Goal: Information Seeking & Learning: Find specific page/section

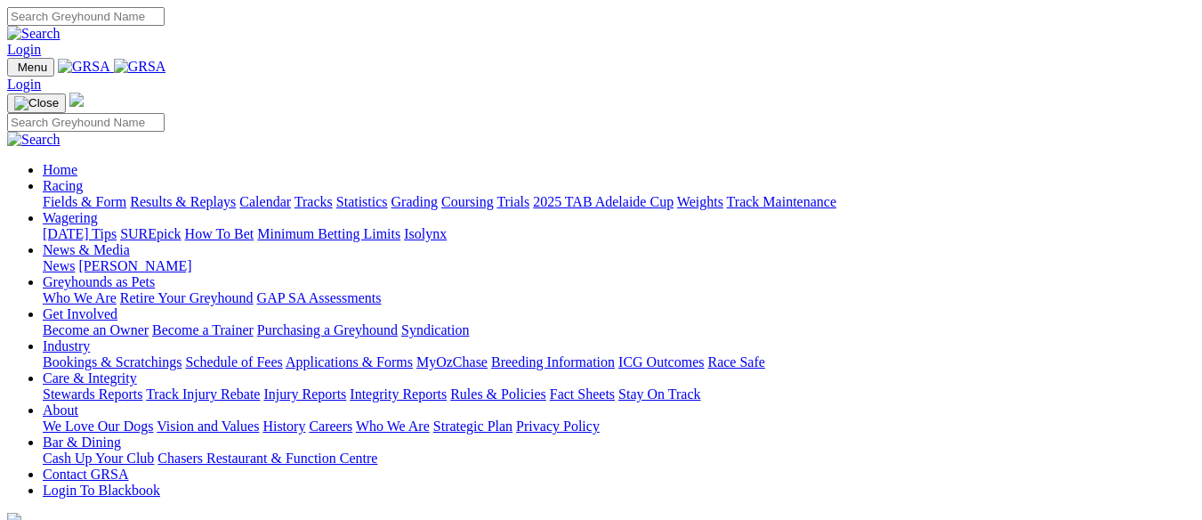
scroll to position [534, 0]
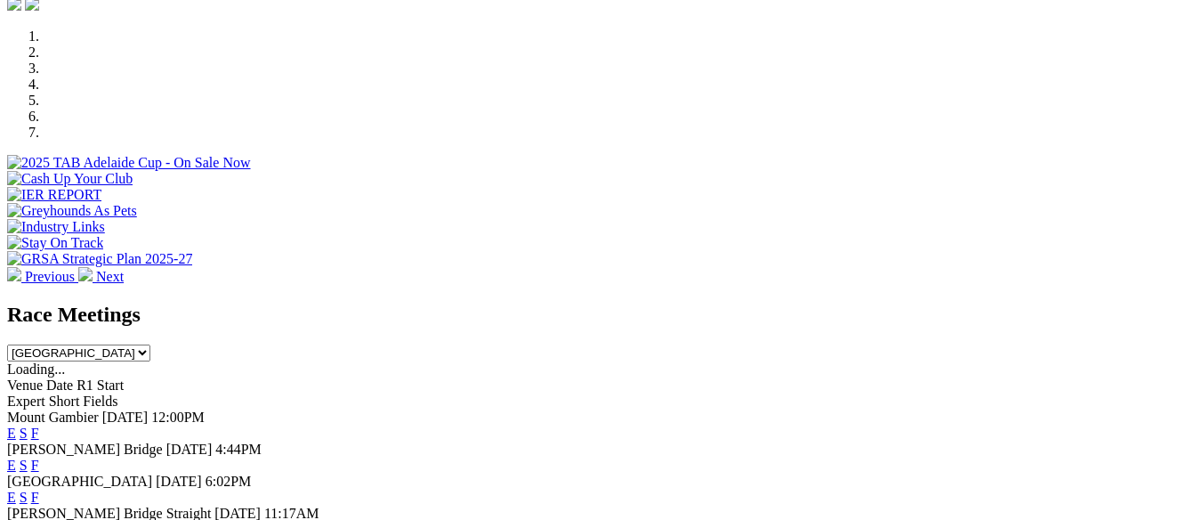
click at [16, 425] on link "E" at bounding box center [11, 432] width 9 height 15
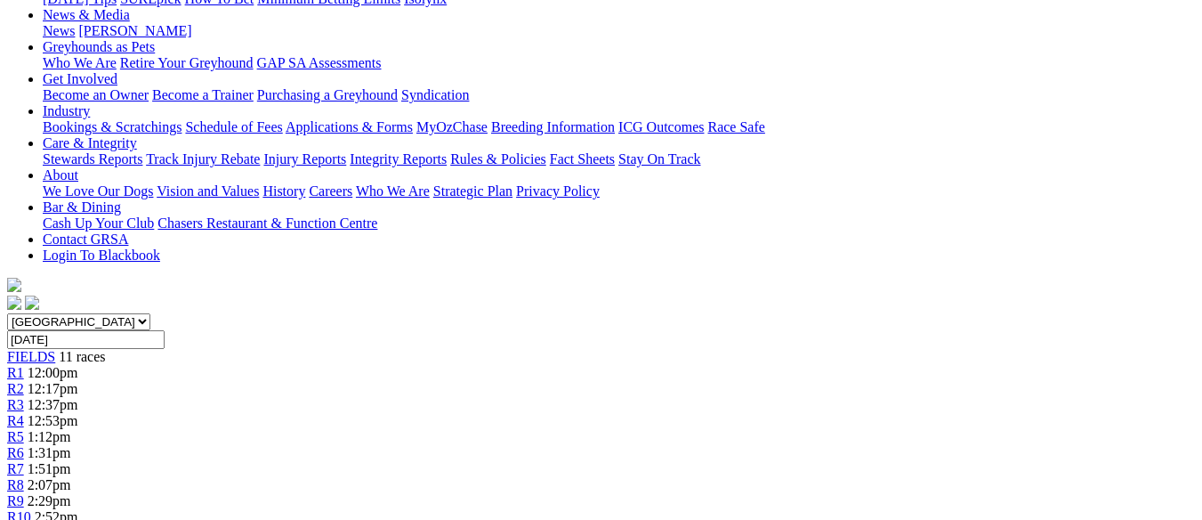
scroll to position [178, 0]
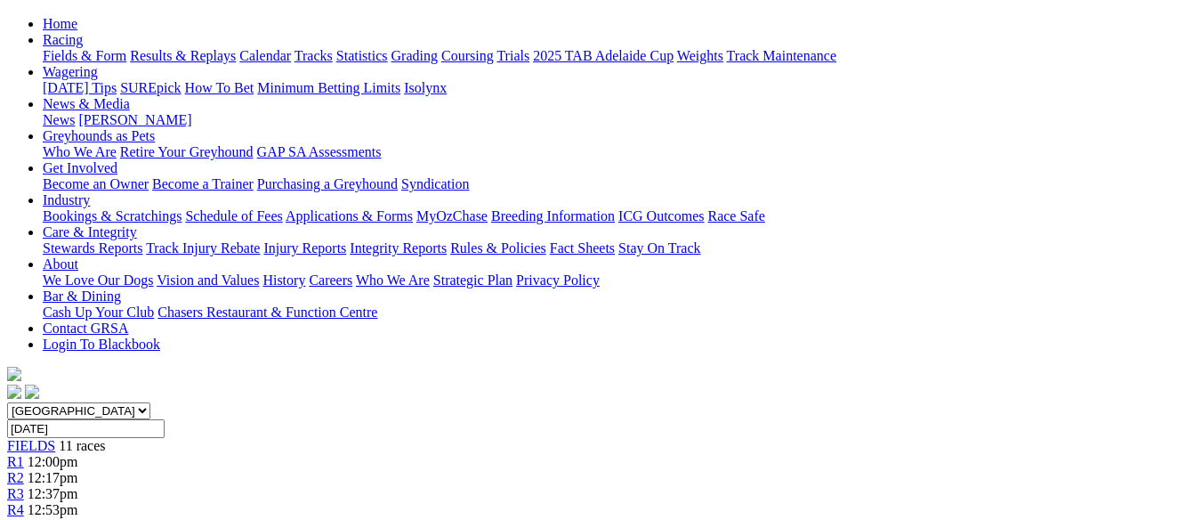
click at [389, 486] on div "R3 12:37pm" at bounding box center [601, 494] width 1188 height 16
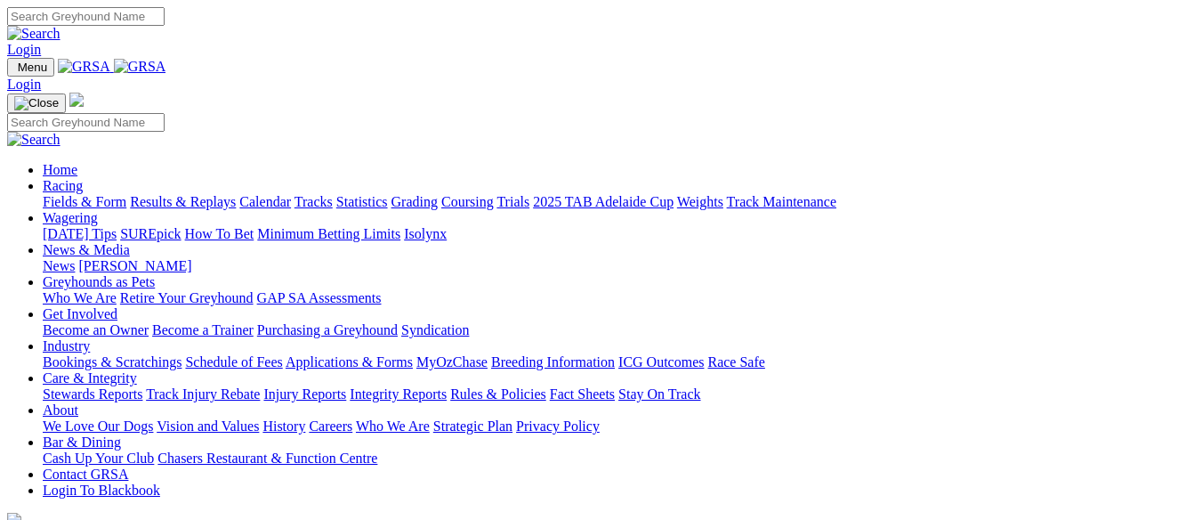
scroll to position [534, 0]
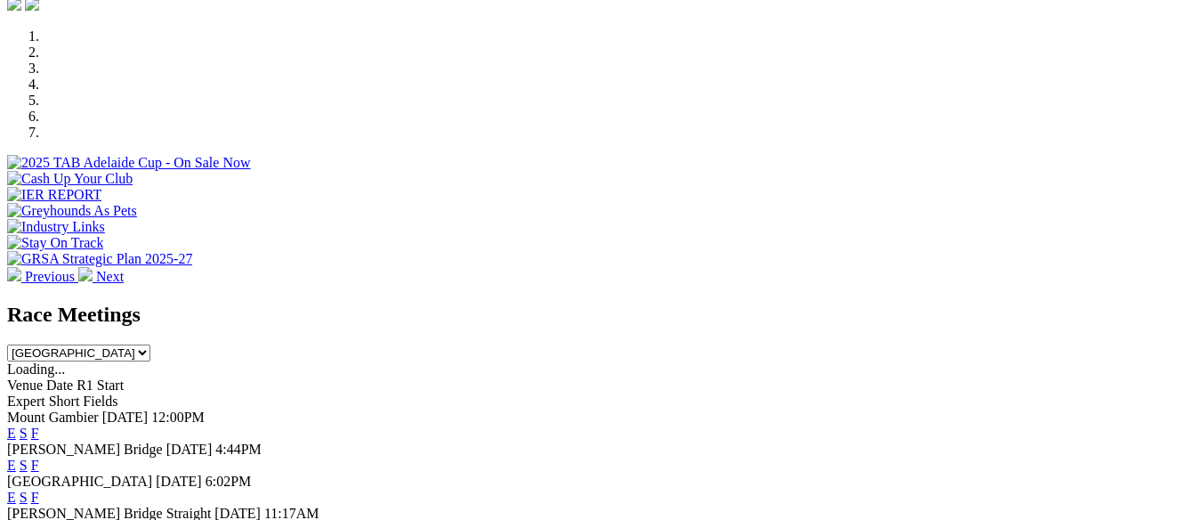
drag, startPoint x: 0, startPoint y: 0, endPoint x: 691, endPoint y: 307, distance: 755.8
click at [16, 457] on link "E" at bounding box center [11, 464] width 9 height 15
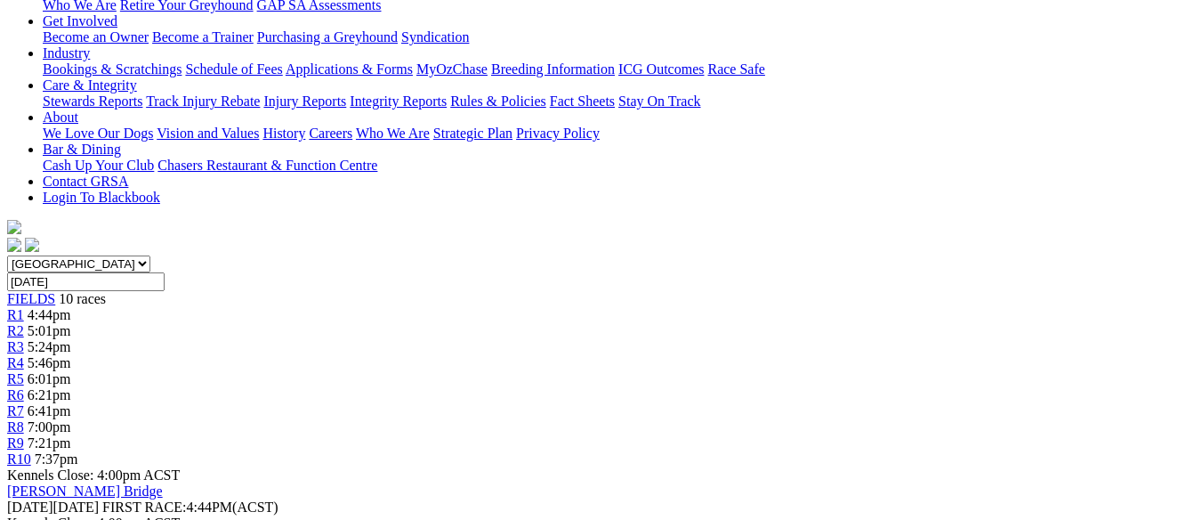
scroll to position [356, 0]
